Goal: Task Accomplishment & Management: Contribute content

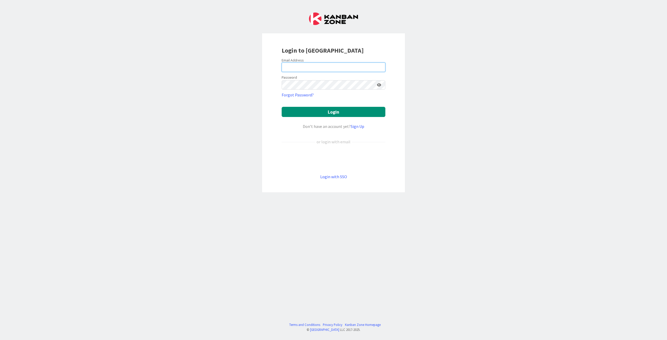
click at [327, 68] on input "email" at bounding box center [333, 66] width 104 height 9
type input "[PERSON_NAME][EMAIL_ADDRESS][DOMAIN_NAME]"
drag, startPoint x: 517, startPoint y: 101, endPoint x: 504, endPoint y: 100, distance: 13.0
click at [517, 100] on div "Login to [GEOGRAPHIC_DATA] Email Address [EMAIL_ADDRESS][DOMAIN_NAME] Password …" at bounding box center [333, 170] width 667 height 340
click at [315, 116] on button "Login" at bounding box center [333, 112] width 104 height 10
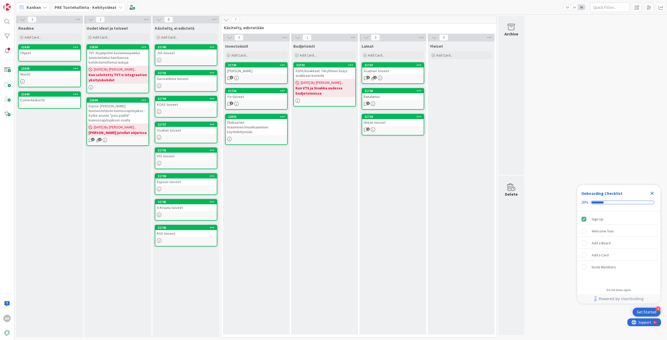
click at [651, 192] on icon "Close Checklist" at bounding box center [651, 193] width 3 height 3
click at [39, 53] on div "Ohjeet" at bounding box center [49, 52] width 61 height 7
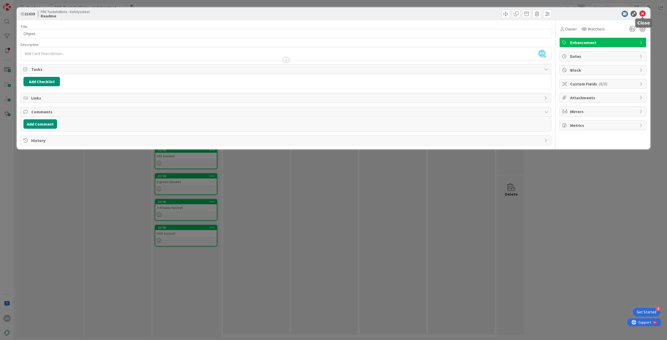
click at [642, 14] on icon at bounding box center [642, 14] width 6 height 6
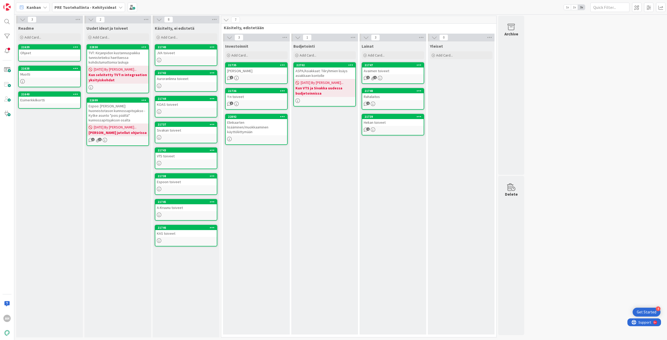
click at [30, 75] on div "Muotti" at bounding box center [49, 74] width 61 height 7
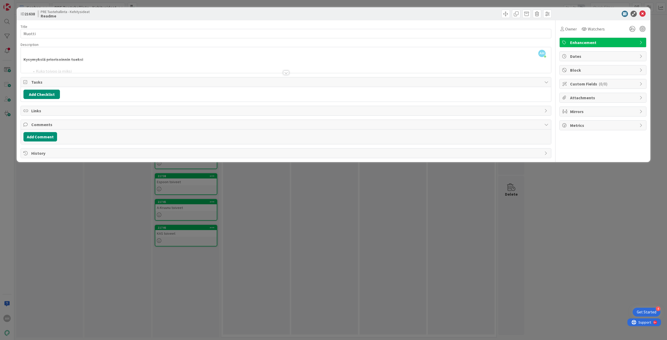
click at [285, 74] on div at bounding box center [286, 73] width 6 height 4
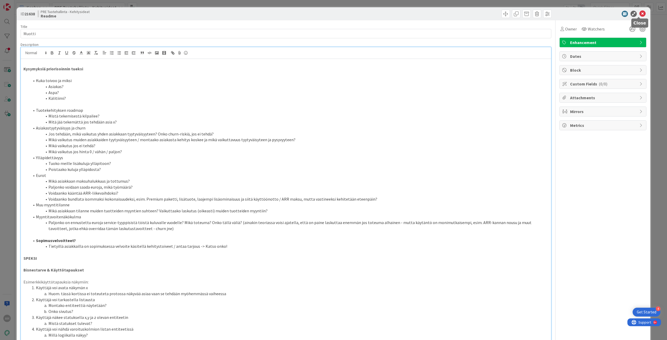
click at [639, 14] on icon at bounding box center [642, 14] width 6 height 6
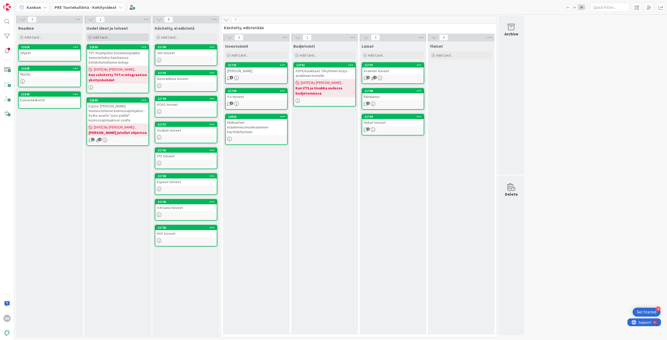
click at [99, 38] on span "Add Card..." at bounding box center [101, 37] width 17 height 5
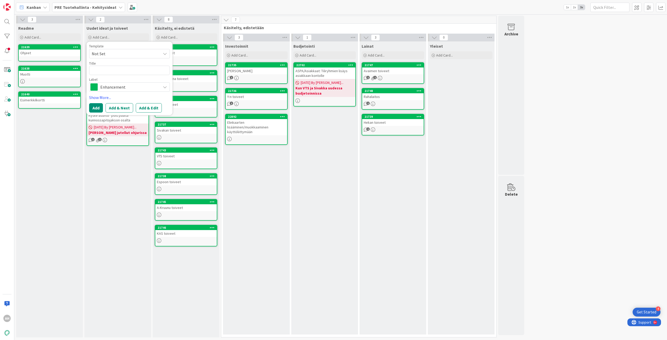
type textarea "x"
type textarea "T"
type textarea "x"
type textarea "Tal"
type textarea "x"
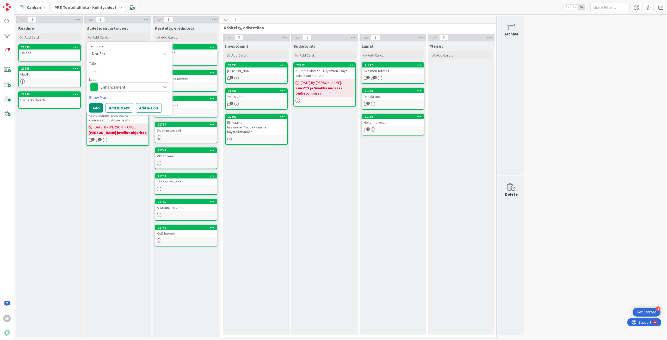
type textarea "Talo"
type textarea "x"
type textarea "Talou"
type textarea "x"
type textarea "Talous"
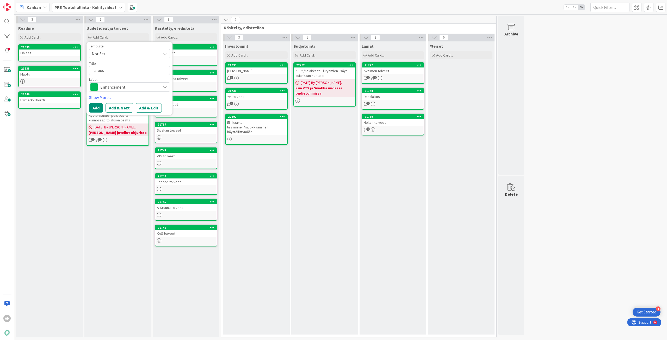
type textarea "x"
type textarea "Taloust"
type textarea "x"
type textarea "Taloustu"
type textarea "x"
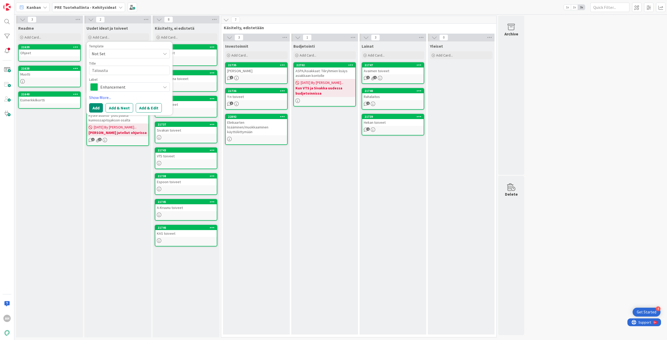
type textarea "Taloustuo"
type textarea "x"
type textarea "Taloustuot"
type textarea "x"
type textarea "Taloustuott"
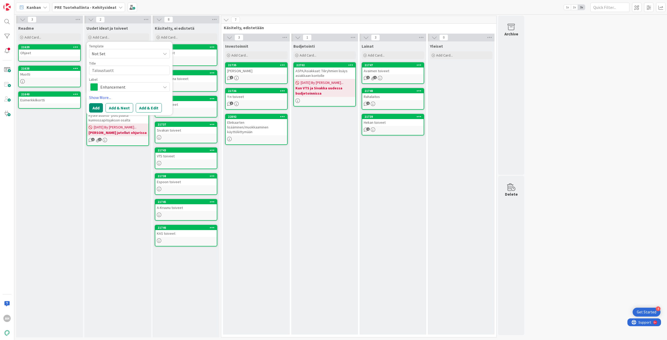
type textarea "x"
type textarea "Taloustuotte"
type textarea "x"
type textarea "Taloustuottei"
type textarea "x"
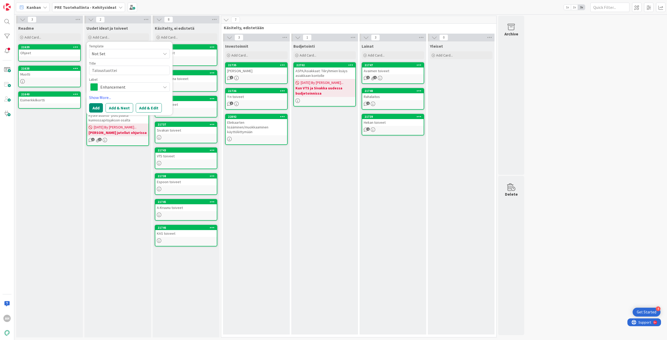
type textarea "Taloustuotte"
type textarea "x"
type textarea "Taloustuottei"
type textarea "x"
type textarea "Taloustuotteid"
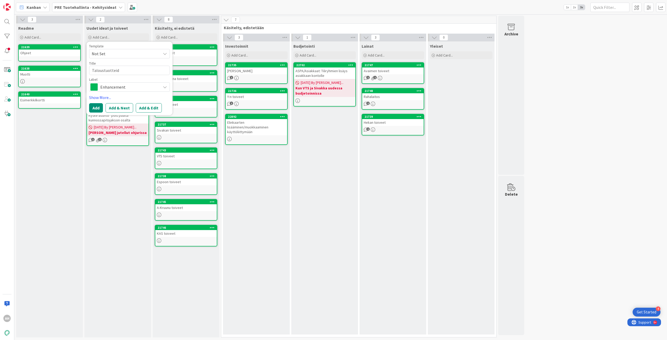
type textarea "x"
type textarea "Taloustuotteiden"
type textarea "x"
type textarea "Taloustuotteiden"
type textarea "x"
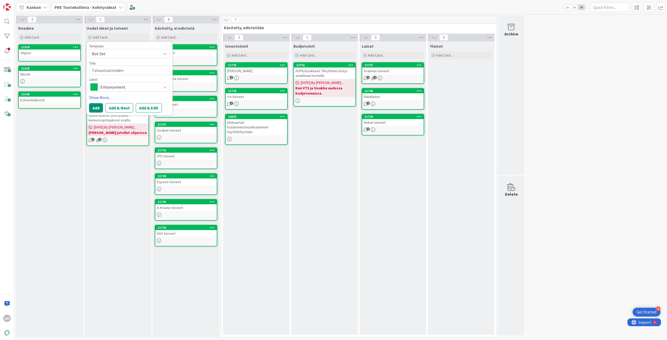
type textarea "Taloustuotteiden r"
type textarea "x"
type textarea "Taloustuotteiden ra"
type textarea "x"
type textarea "Taloustuotteiden rap"
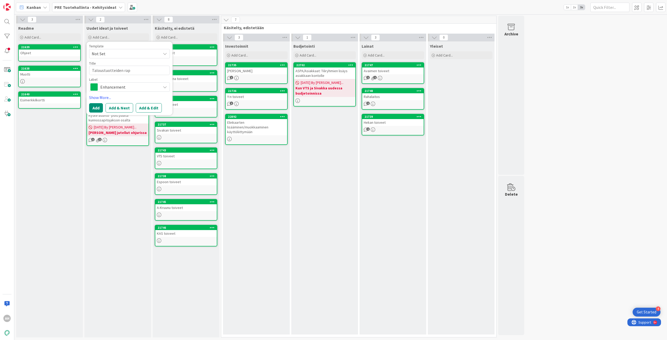
type textarea "x"
type textarea "Taloustuotteiden rapo"
type textarea "x"
type textarea "Taloustuotteiden rapor"
type textarea "x"
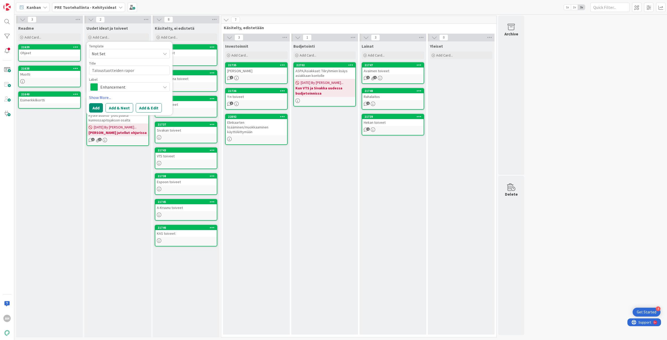
type textarea "Taloustuotteiden raport"
type textarea "x"
type textarea "Taloustuotteiden raporti"
type textarea "x"
type textarea "Taloustuotteiden raportit"
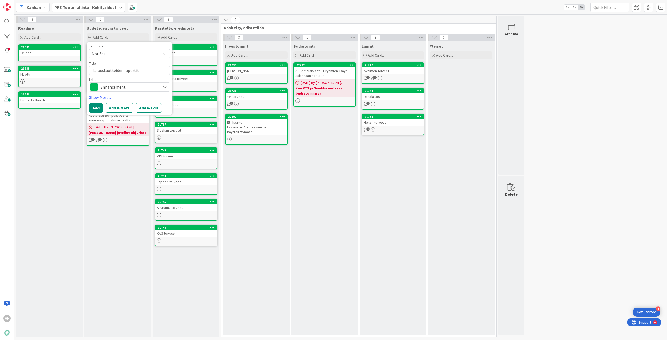
type textarea "x"
type textarea "Taloustuotteiden raportit"
type textarea "x"
type textarea "Taloustuotteiden raportit i"
type textarea "x"
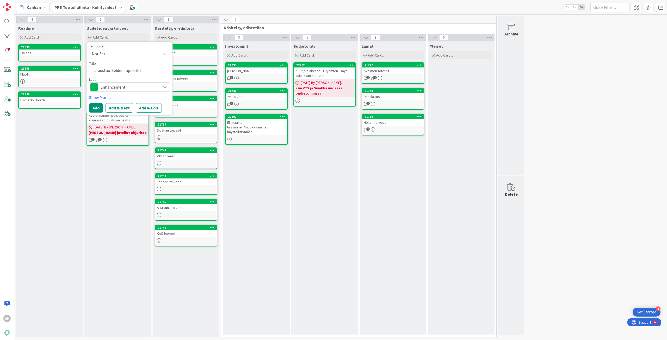
type textarea "Taloustuotteiden raportit is"
type textarea "x"
type textarea "Taloustuotteiden raportit iso"
type textarea "x"
type textarea "Taloustuotteiden raportit isom"
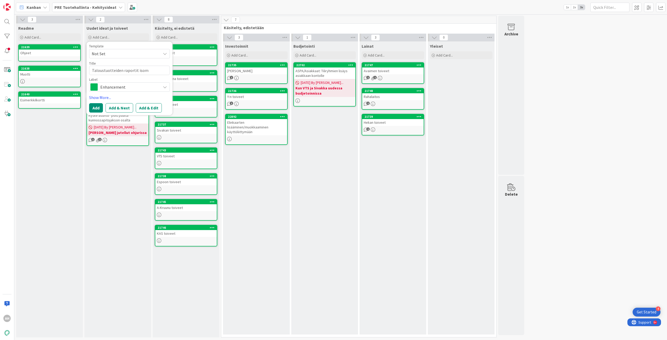
type textarea "x"
type textarea "Taloustuotteiden raportit isomm"
type textarea "x"
type textarea "Taloustuotteiden raportit isommi"
type textarea "x"
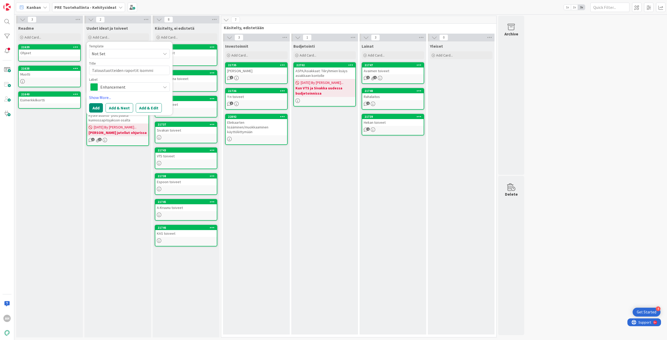
type textarea "Taloustuotteiden raportit isommil"
type textarea "x"
type textarea "Taloustuotteiden raportit isommill"
type textarea "x"
type textarea "Taloustuotteiden raportit isommille"
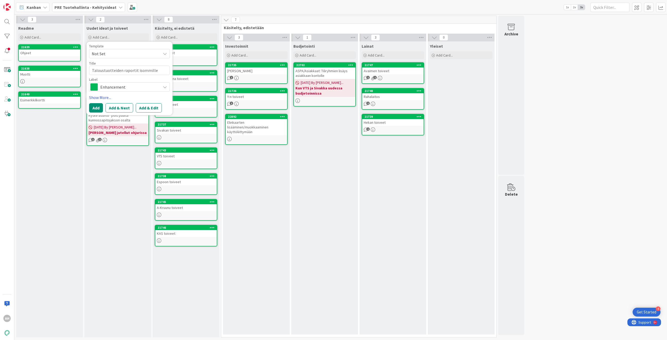
type textarea "x"
type textarea "Taloustuotteiden raportit isommille"
type textarea "x"
type textarea "Taloustuotteiden raportit isommille f"
type textarea "x"
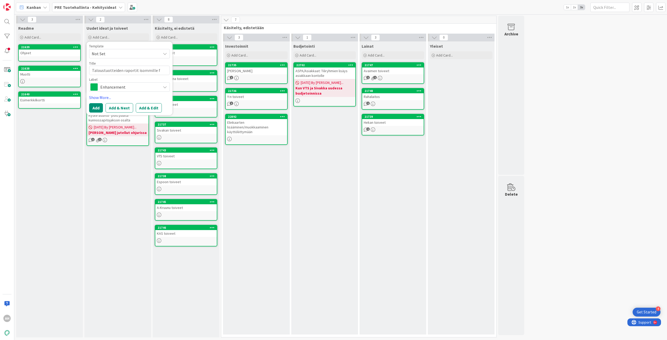
type textarea "Taloustuotteiden raportit isommille fo"
type textarea "x"
type textarea "Taloustuotteiden raportit isommille fon"
type textarea "x"
type textarea "Taloustuotteiden raportit isommille font"
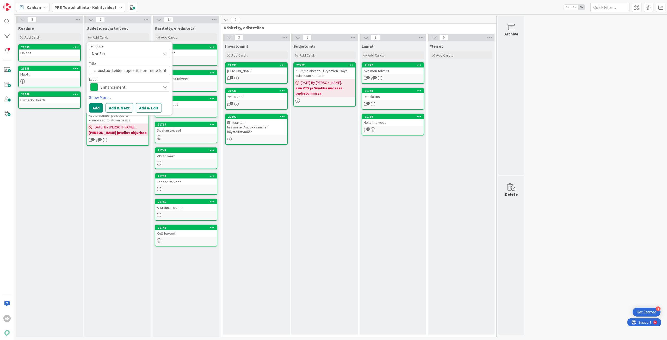
type textarea "x"
type textarea "Taloustuotteiden raportit isommille fontei"
type textarea "x"
type textarea "Taloustuotteiden raportit isommille fonteil"
type textarea "x"
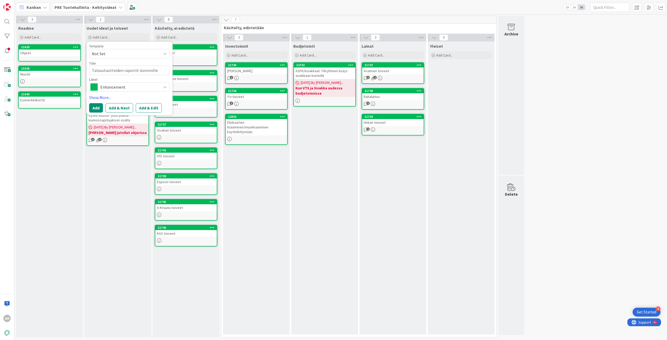
type textarea "Taloustuotteiden raportit isommille fonteill"
type textarea "x"
type textarea "Taloustuotteiden raportit isommille fonteille"
click at [98, 116] on button "Add" at bounding box center [96, 113] width 14 height 9
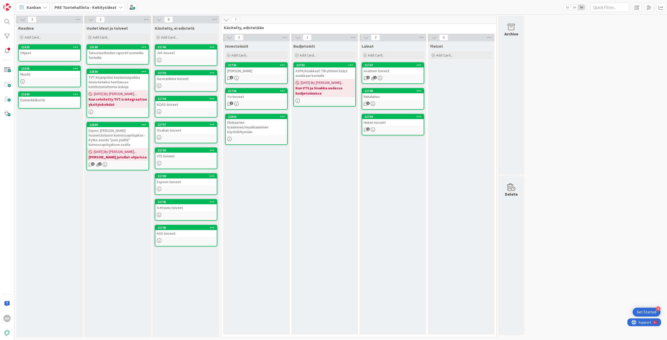
click at [129, 53] on div "Taloustuotteiden raportit isommille fonteille" at bounding box center [117, 54] width 61 height 11
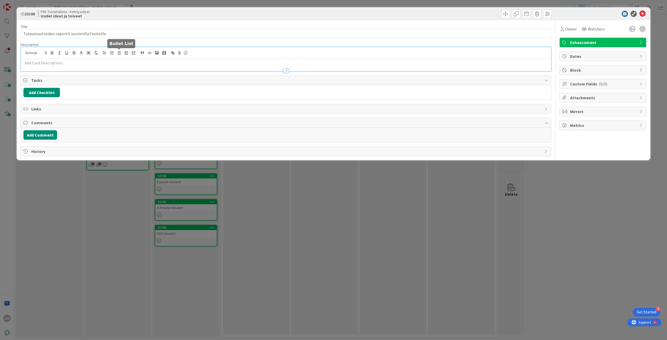
click at [121, 52] on div at bounding box center [286, 59] width 530 height 24
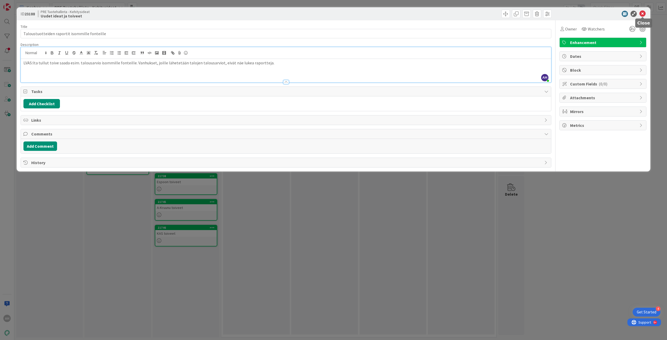
click at [644, 13] on icon at bounding box center [642, 14] width 6 height 6
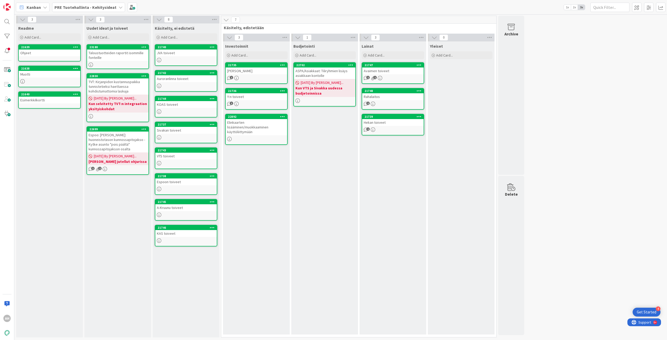
click at [41, 100] on div "Esimerkkilkortti" at bounding box center [49, 100] width 61 height 7
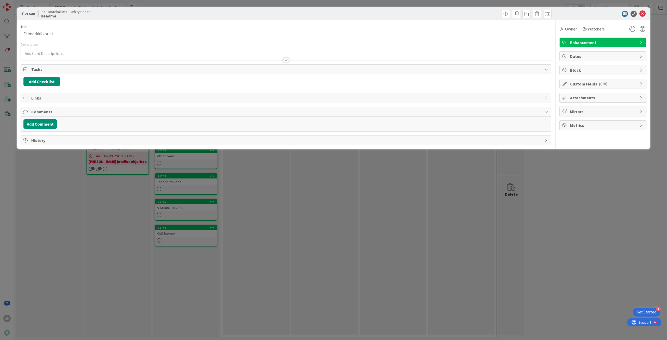
click at [286, 59] on div at bounding box center [286, 60] width 6 height 4
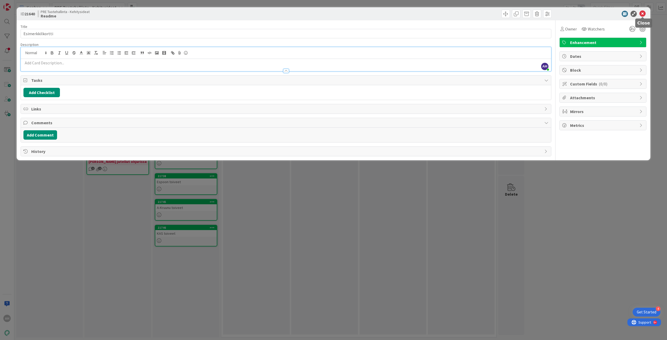
click at [643, 13] on icon at bounding box center [642, 14] width 6 height 6
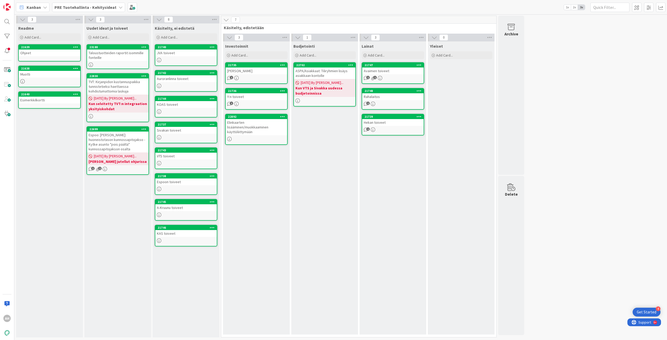
click at [118, 8] on icon at bounding box center [120, 7] width 4 height 4
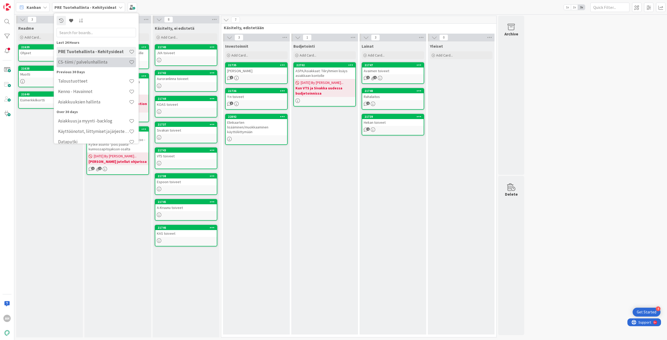
click at [112, 65] on div "CS-tiimi / palvelunhallinta" at bounding box center [96, 62] width 79 height 10
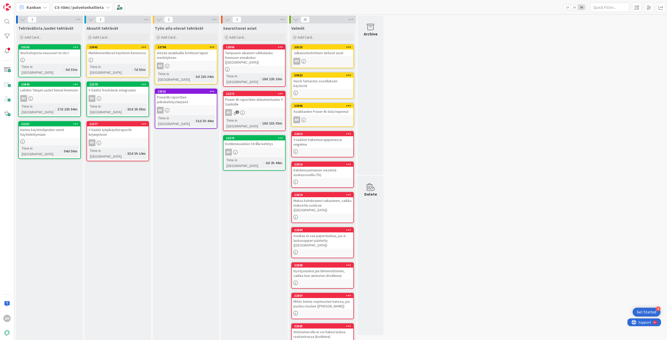
click at [55, 54] on div "Workshopista nousseet to do:t" at bounding box center [49, 52] width 61 height 7
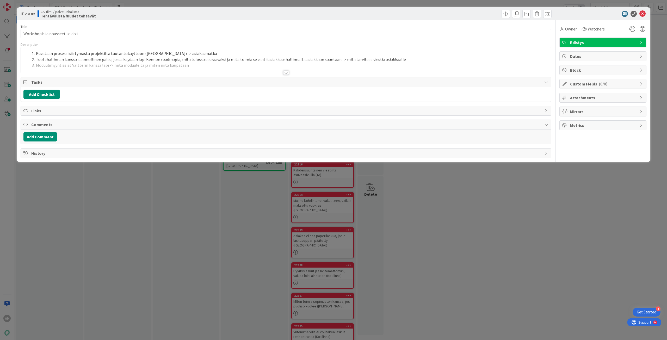
click at [286, 74] on div at bounding box center [286, 73] width 6 height 4
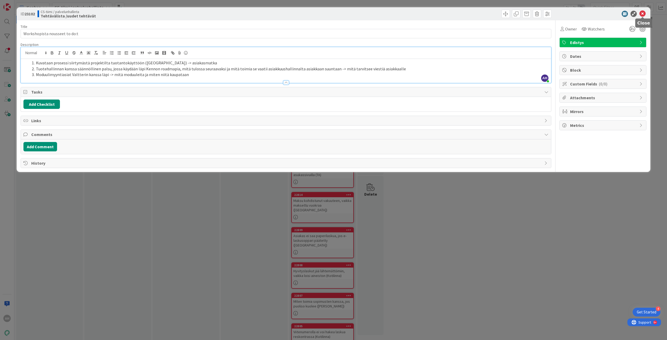
click at [643, 16] on icon at bounding box center [642, 14] width 6 height 6
